Goal: Download file/media

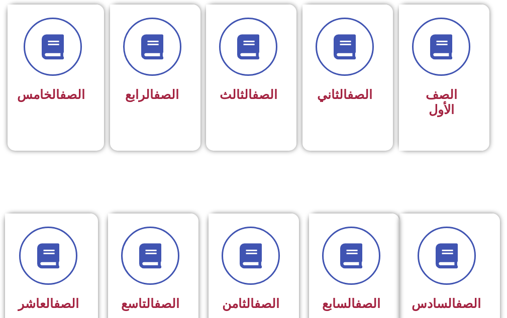
scroll to position [352, 0]
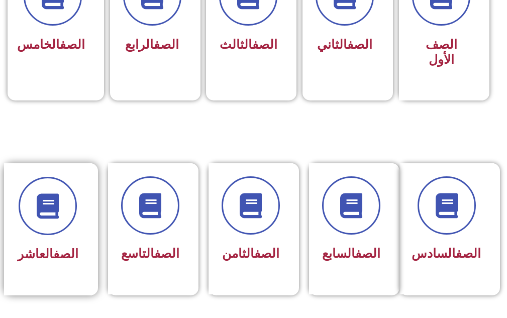
click at [45, 258] on span "الصف العاشر" at bounding box center [48, 254] width 61 height 15
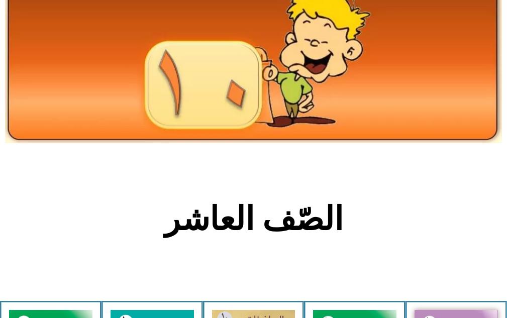
scroll to position [352, 0]
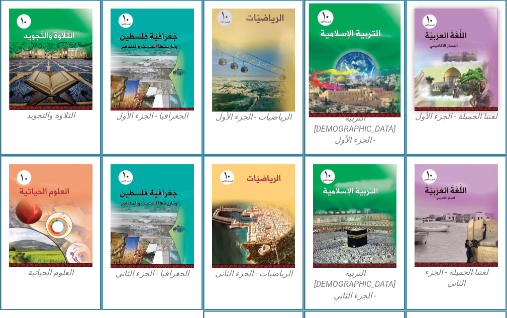
click at [361, 86] on img at bounding box center [355, 61] width 92 height 114
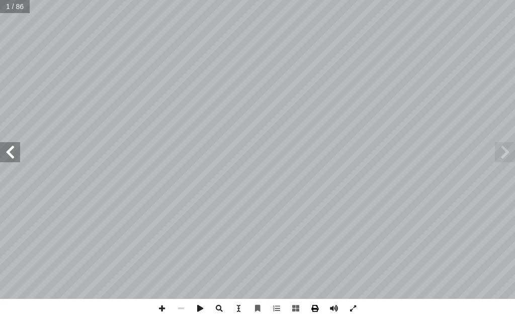
click at [320, 308] on span at bounding box center [314, 308] width 19 height 19
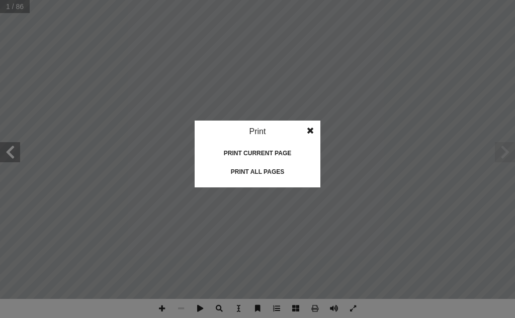
click at [265, 151] on div "Print current page" at bounding box center [257, 153] width 101 height 16
click at [277, 171] on div "Print all pages" at bounding box center [257, 172] width 101 height 16
